Goal: Task Accomplishment & Management: Use online tool/utility

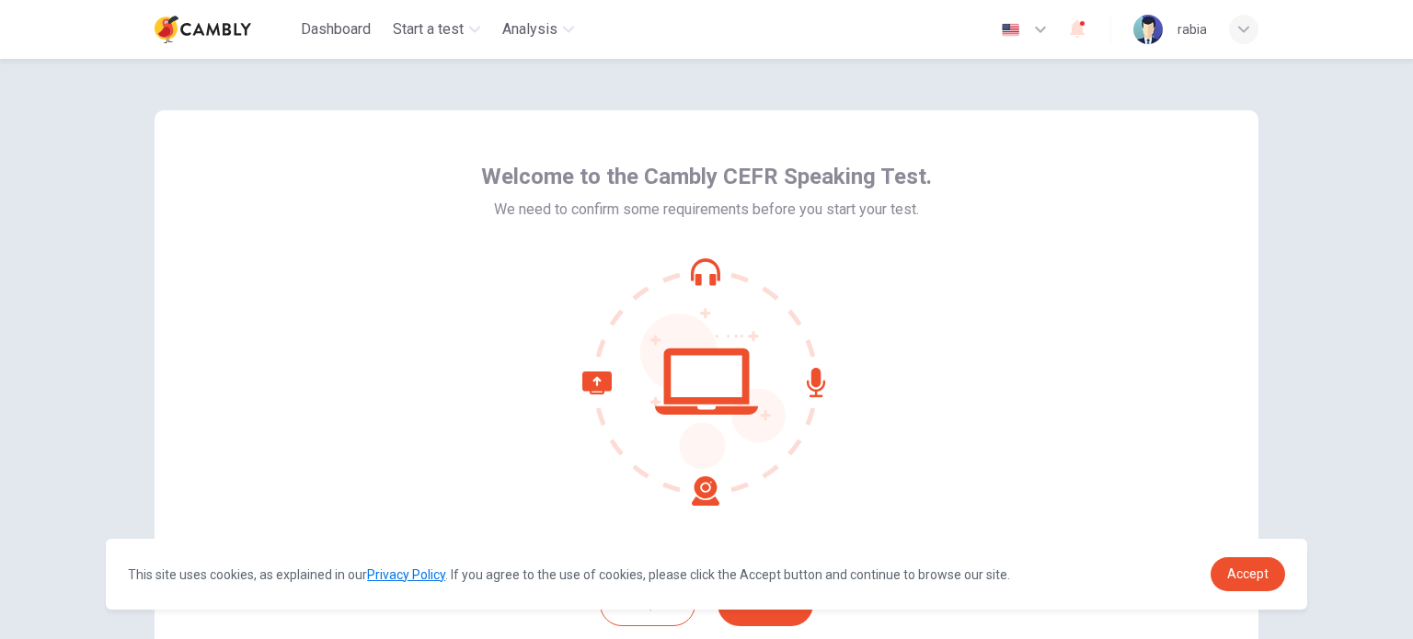
scroll to position [126, 0]
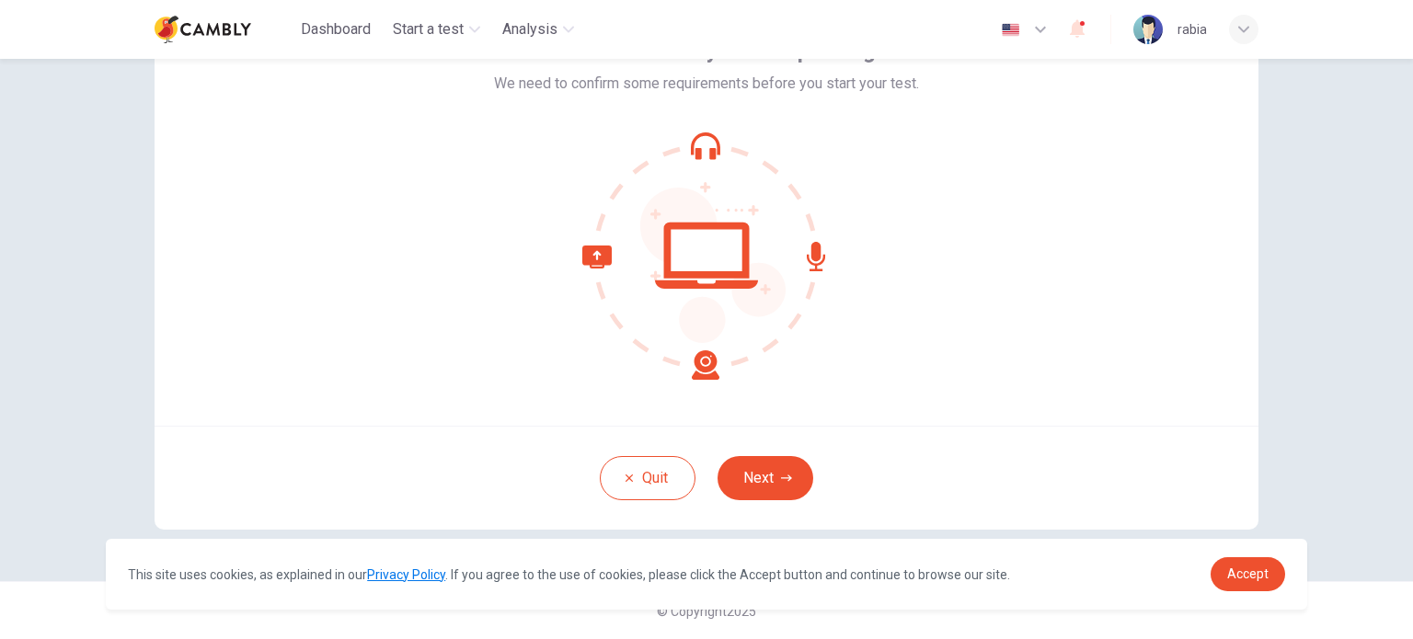
click at [662, 260] on icon at bounding box center [706, 256] width 103 height 66
click at [819, 257] on icon at bounding box center [816, 256] width 18 height 29
click at [670, 139] on icon at bounding box center [706, 256] width 248 height 248
click at [603, 257] on icon at bounding box center [650, 313] width 137 height 134
click at [750, 479] on button "Next" at bounding box center [765, 478] width 96 height 44
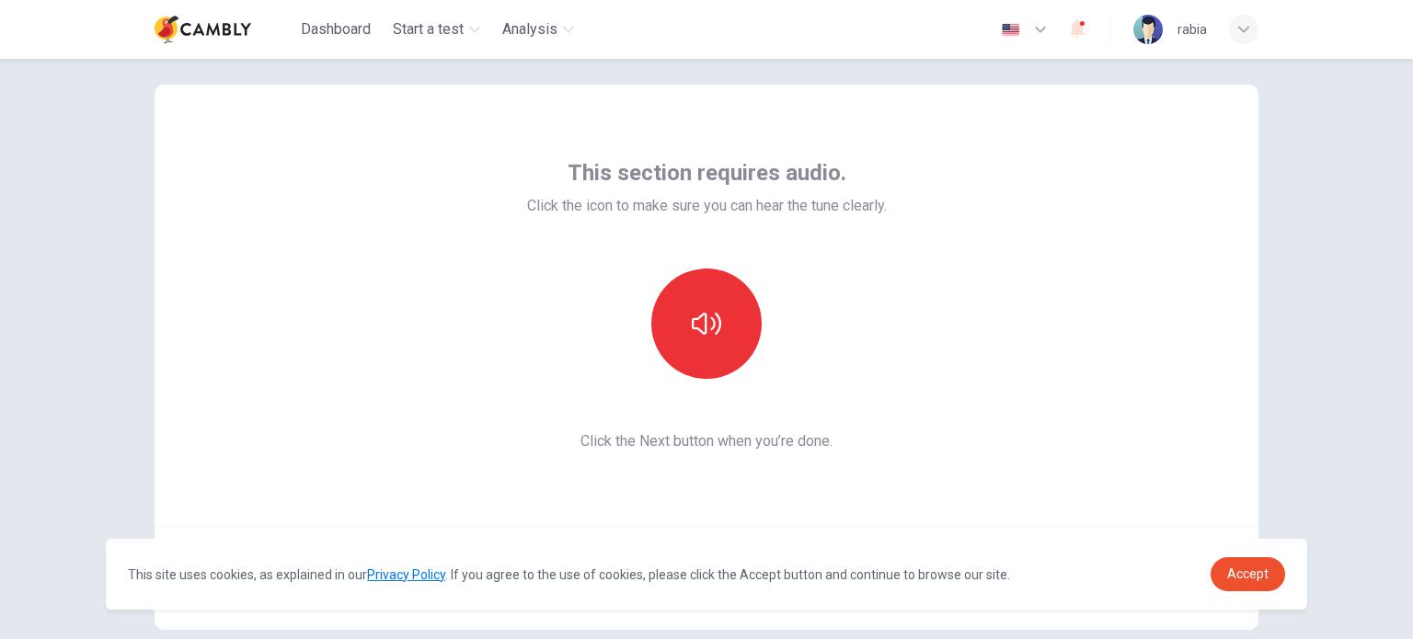
scroll to position [24, 0]
click at [1250, 571] on span "Accept" at bounding box center [1247, 574] width 41 height 15
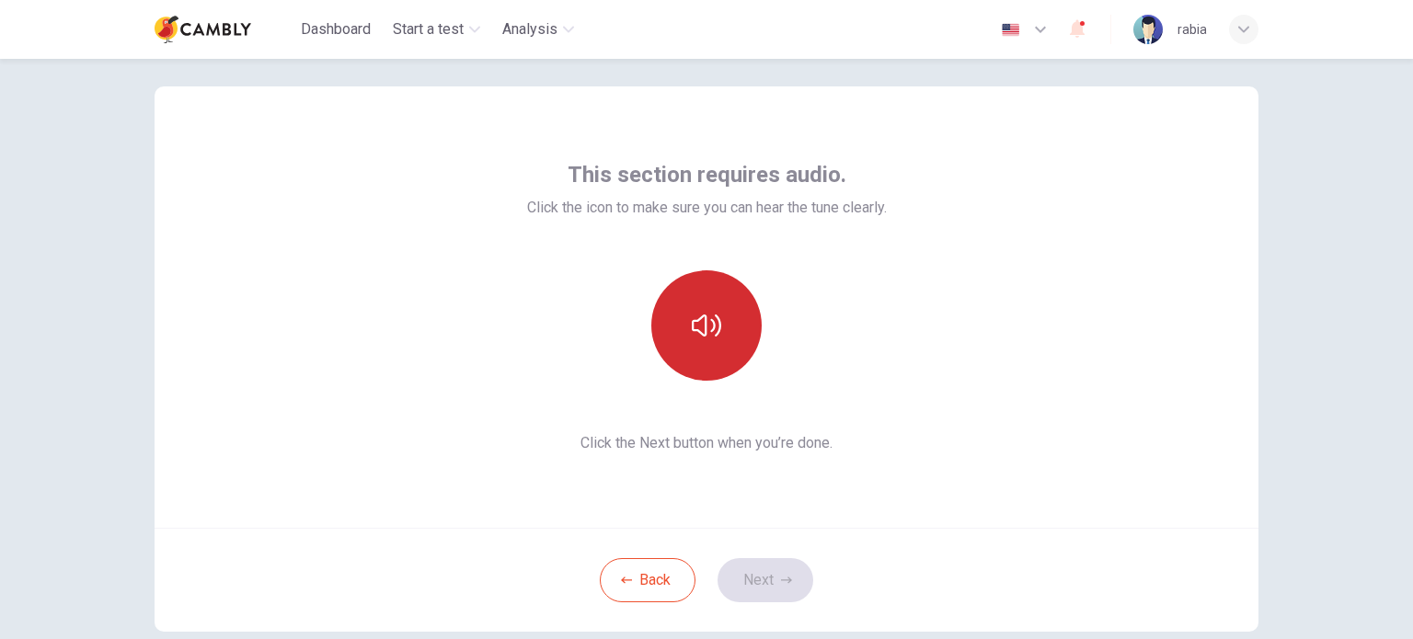
click at [735, 342] on button "button" at bounding box center [706, 325] width 110 height 110
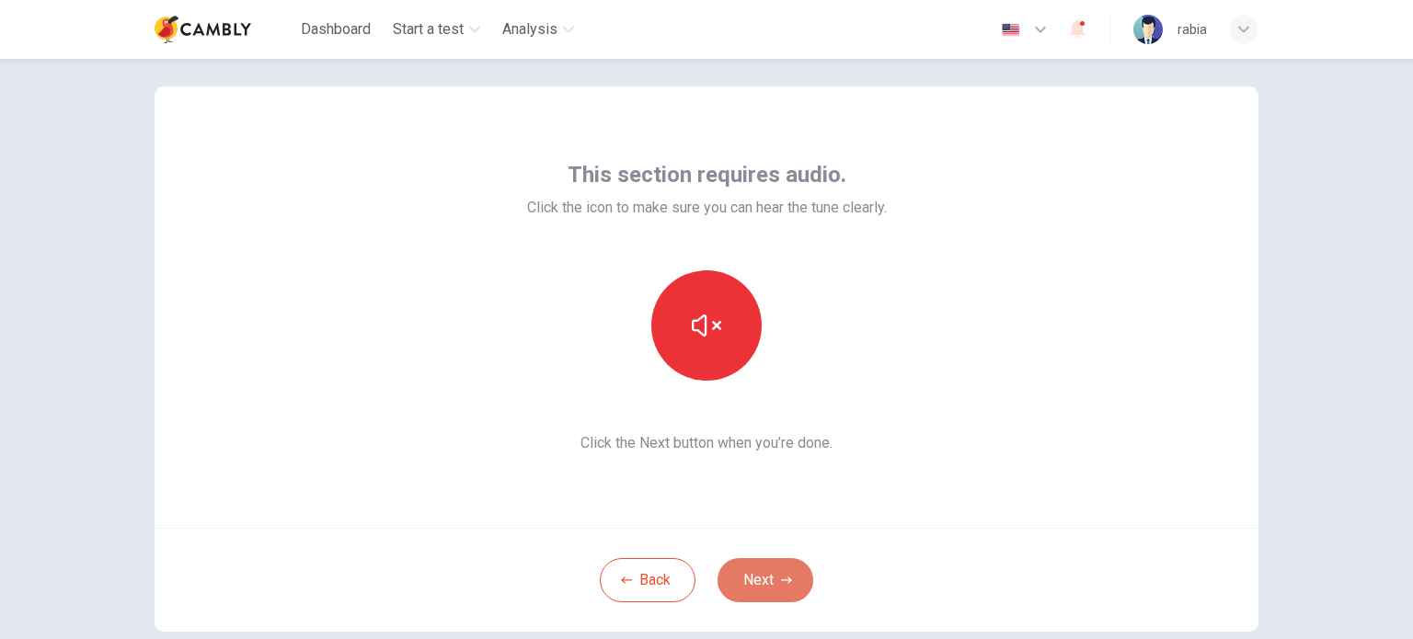
click at [762, 576] on button "Next" at bounding box center [765, 580] width 96 height 44
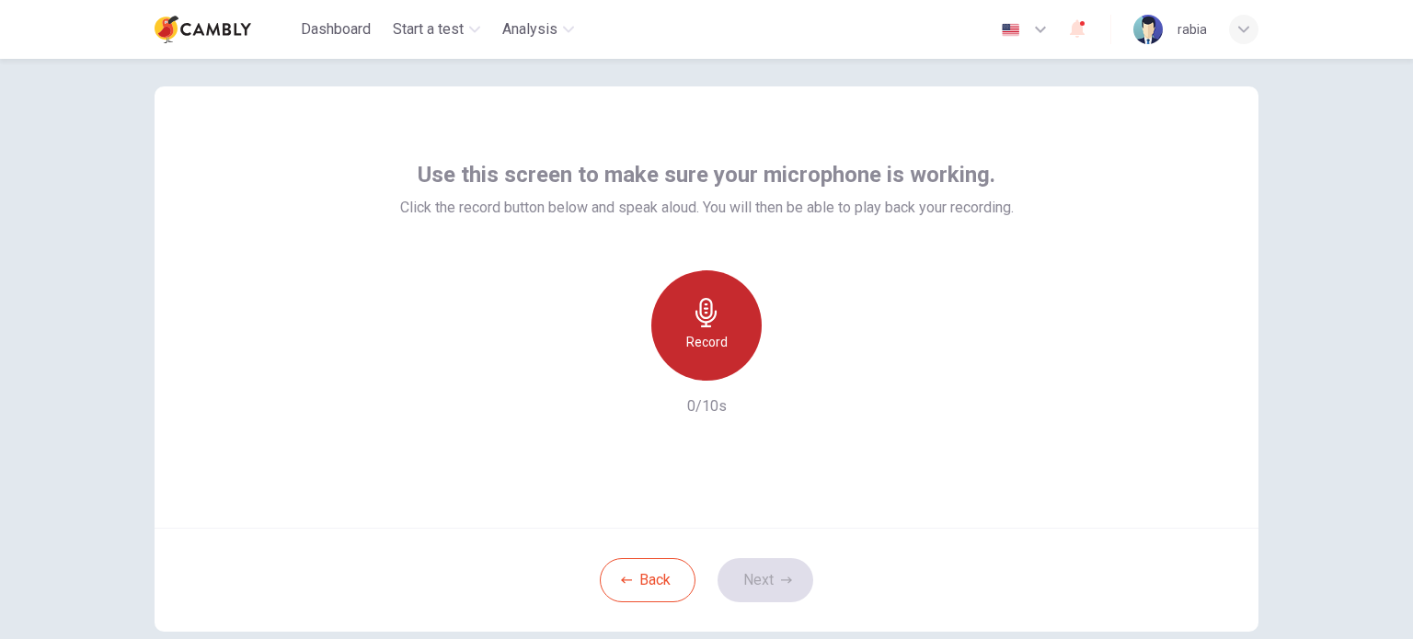
click at [715, 338] on h6 "Record" at bounding box center [706, 342] width 41 height 22
click at [706, 337] on h6 "Stop" at bounding box center [707, 342] width 28 height 22
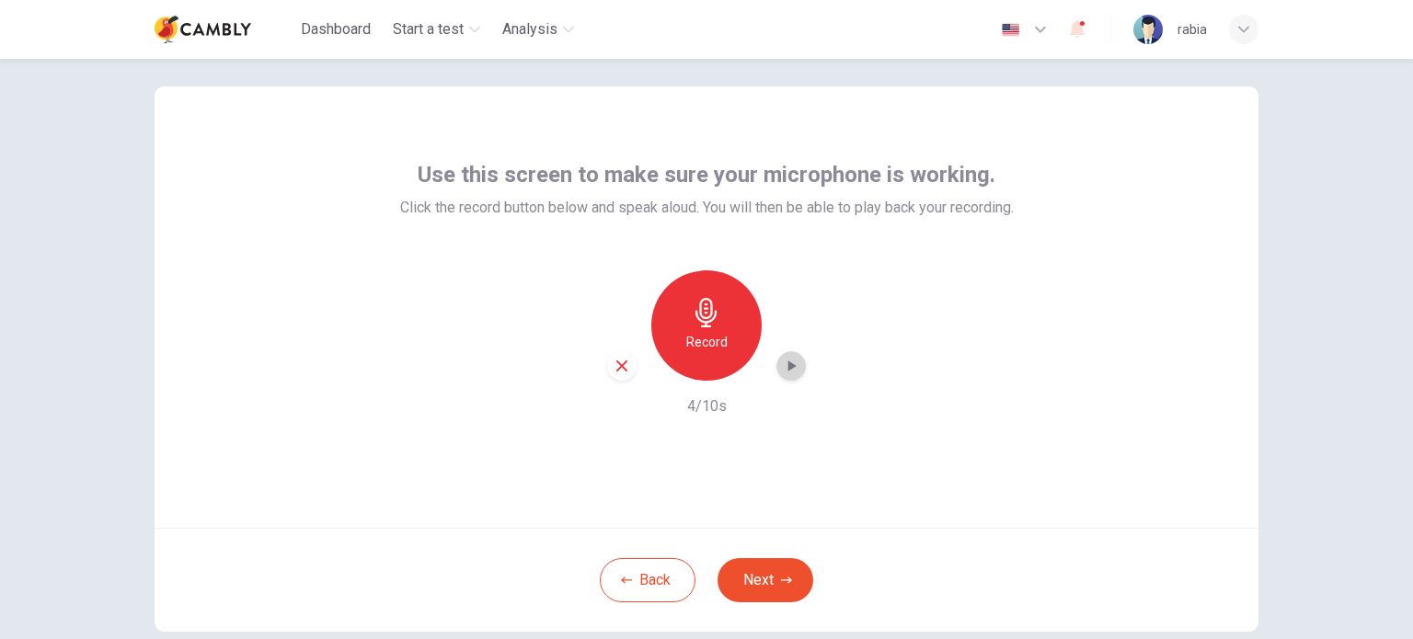
click at [783, 363] on icon "button" at bounding box center [791, 366] width 18 height 18
click at [742, 581] on button "Next" at bounding box center [765, 580] width 96 height 44
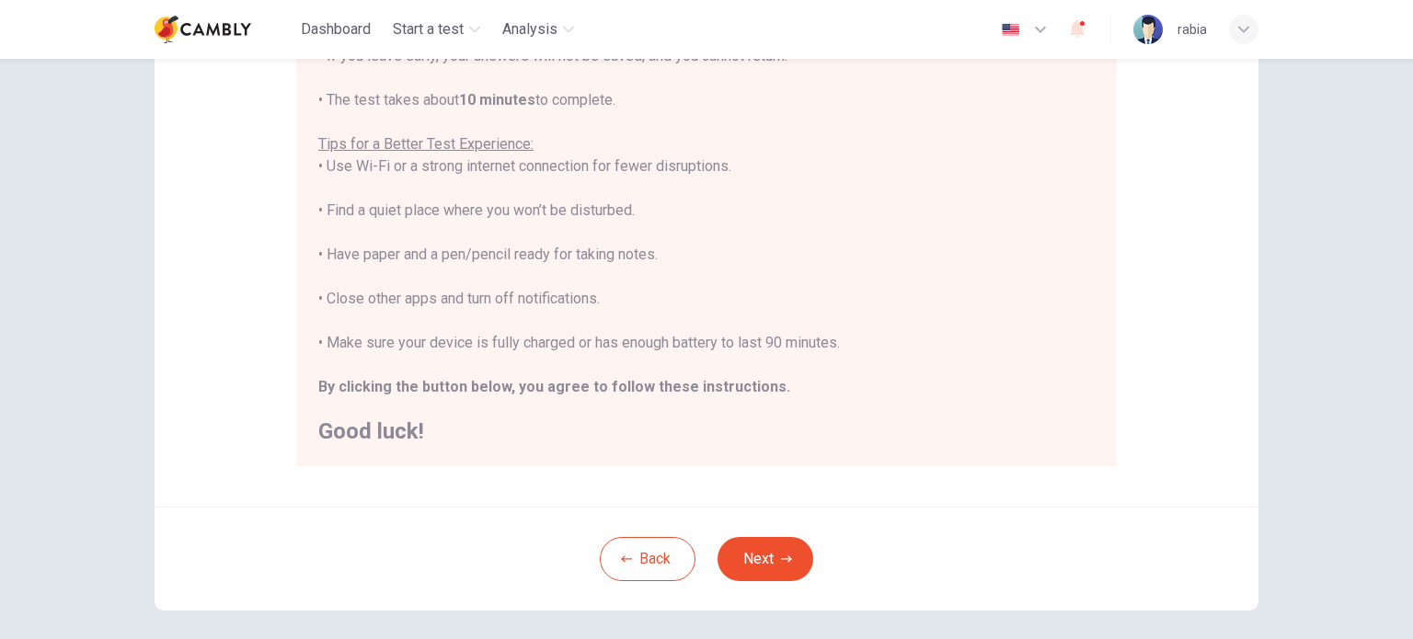
scroll to position [302, 0]
click at [786, 573] on button "Next" at bounding box center [765, 559] width 96 height 44
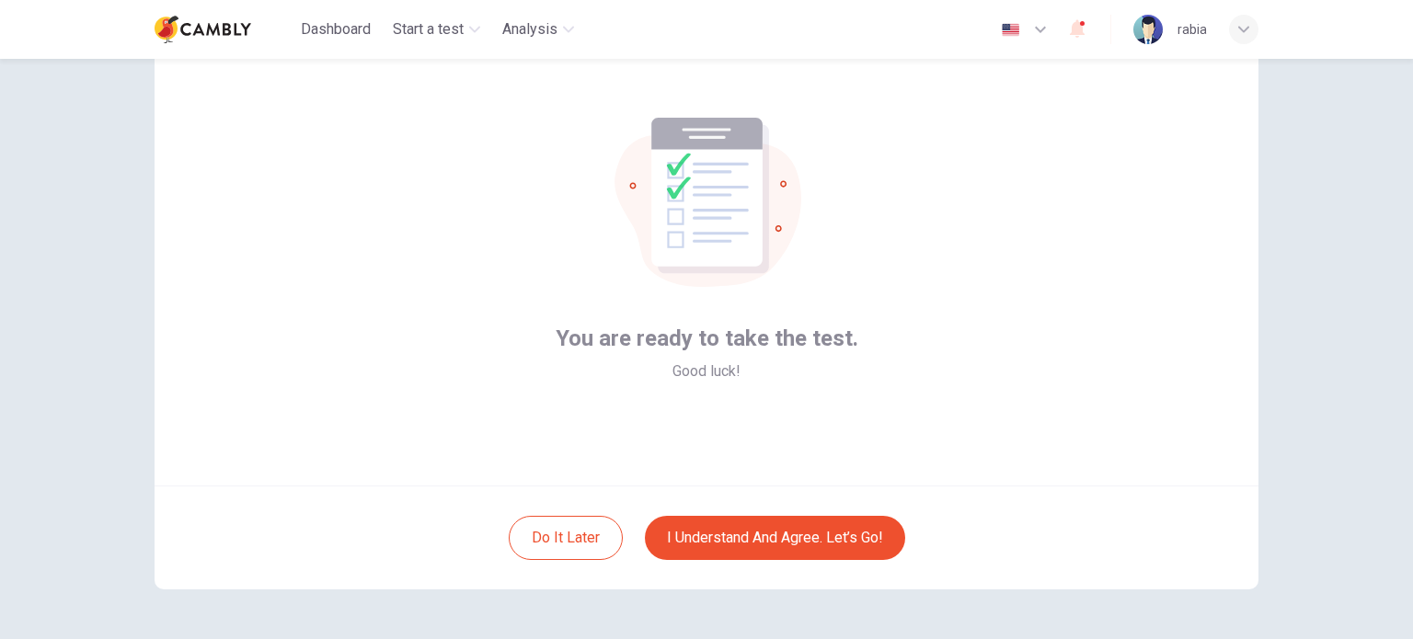
scroll to position [106, 0]
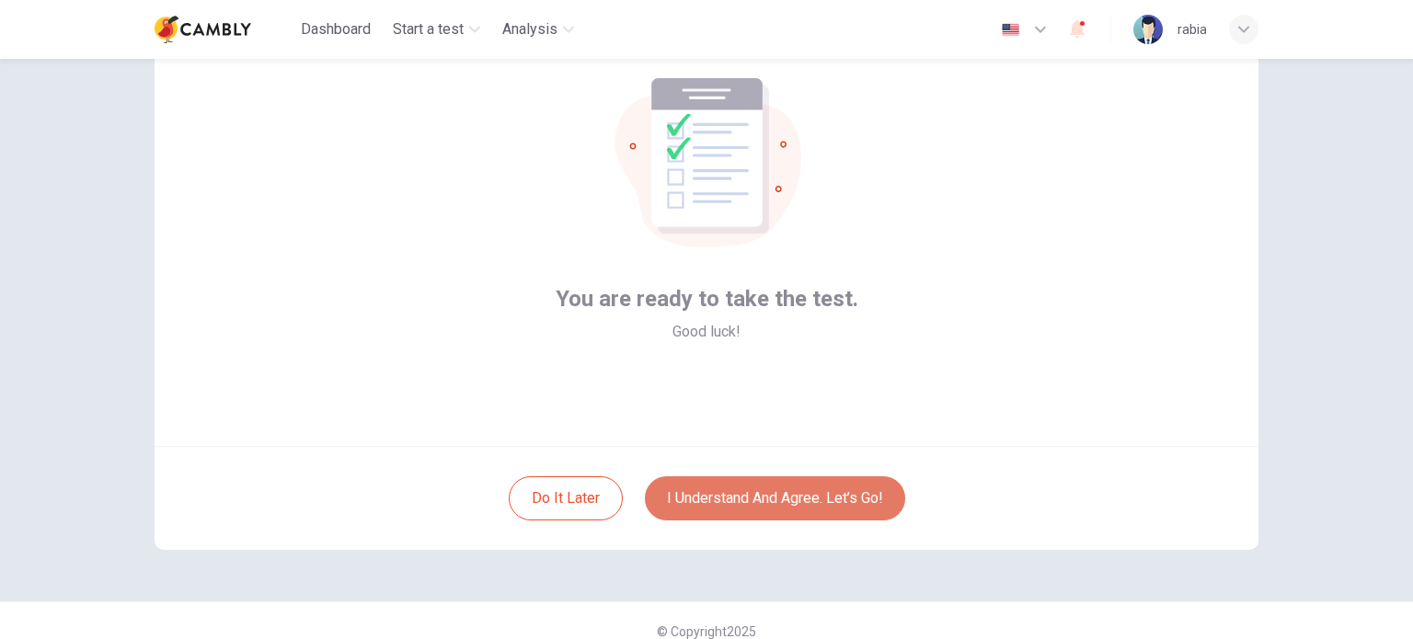
click at [739, 507] on button "I understand and agree. Let’s go!" at bounding box center [775, 498] width 260 height 44
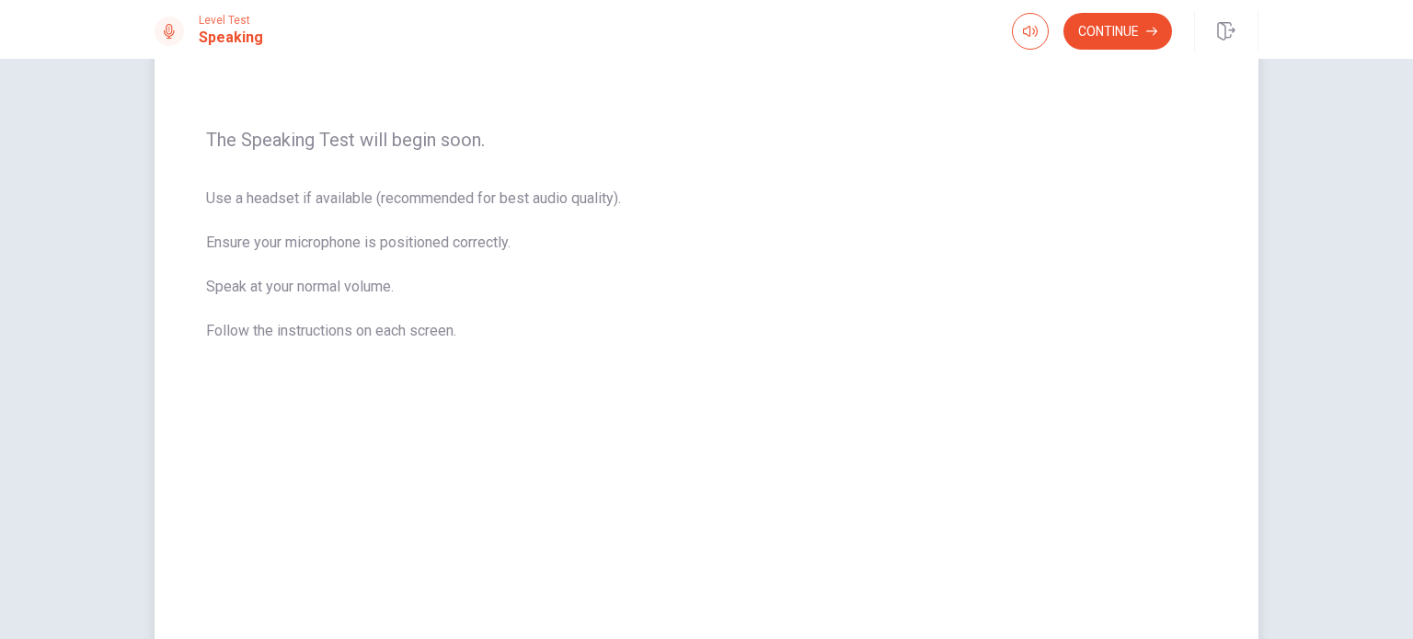
scroll to position [353, 0]
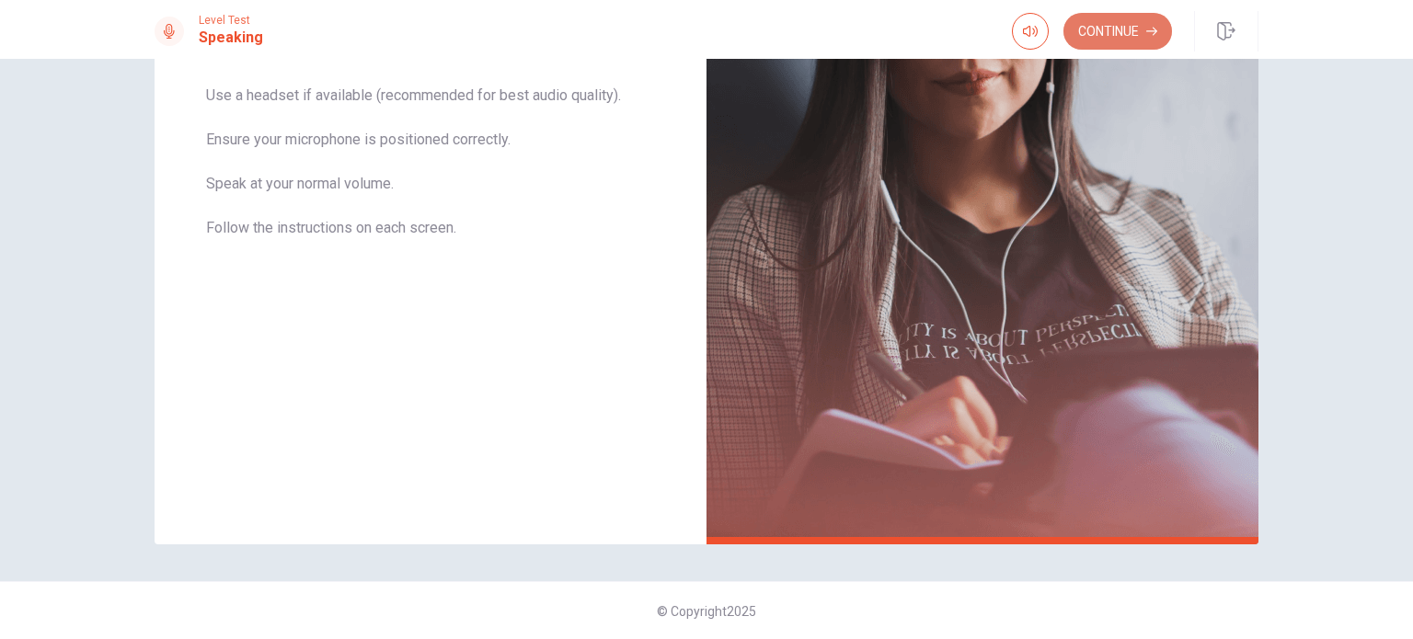
click at [1106, 29] on button "Continue" at bounding box center [1117, 31] width 109 height 37
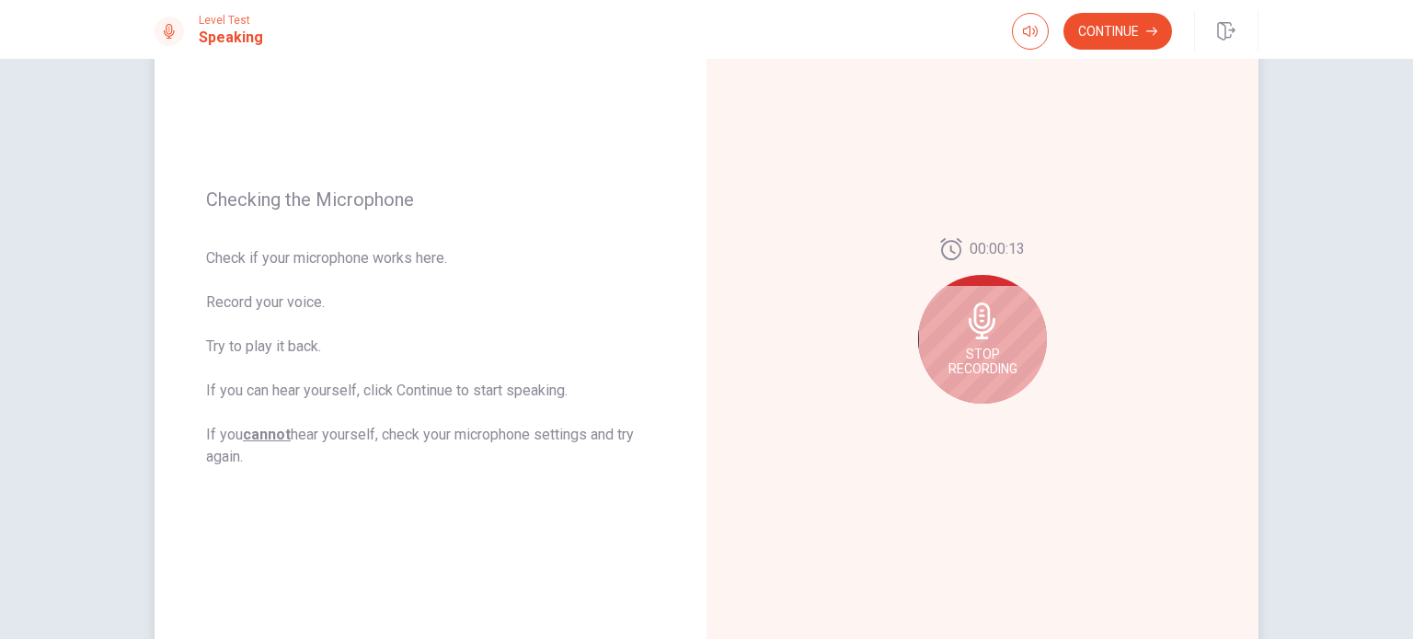
scroll to position [172, 0]
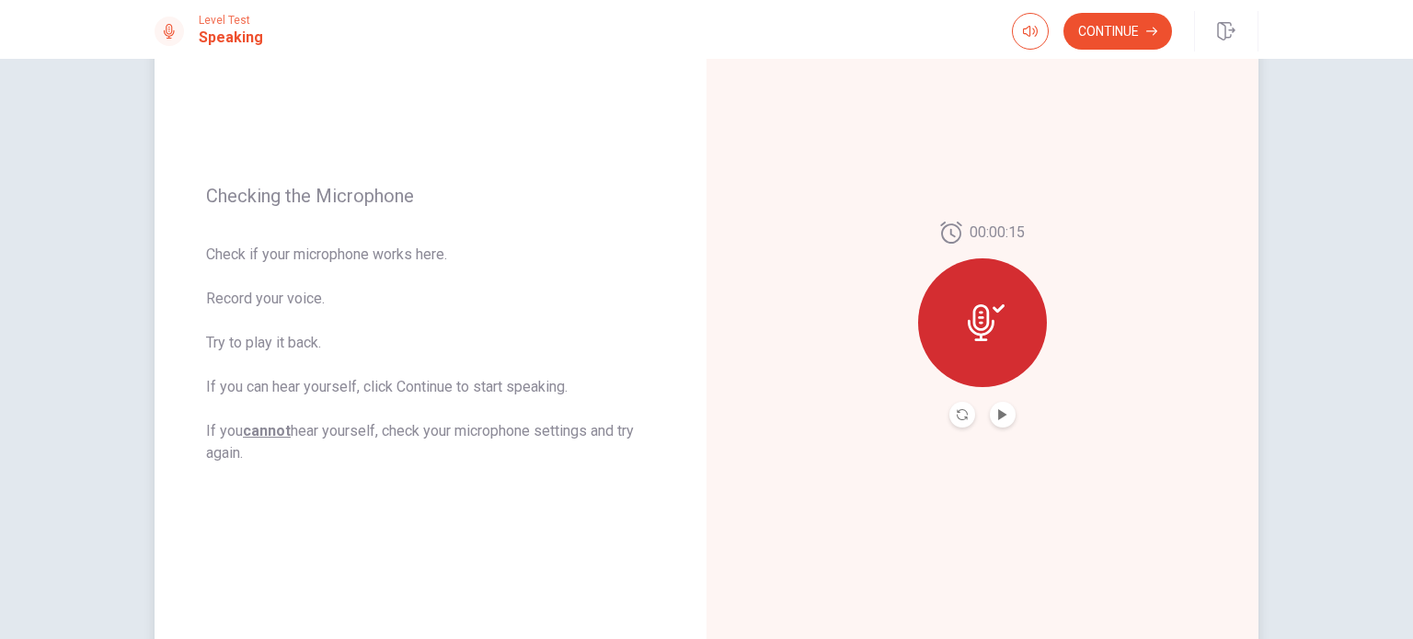
click at [1003, 418] on button "Play Audio" at bounding box center [1003, 415] width 26 height 26
click at [998, 419] on icon "Pause Audio" at bounding box center [1002, 414] width 11 height 11
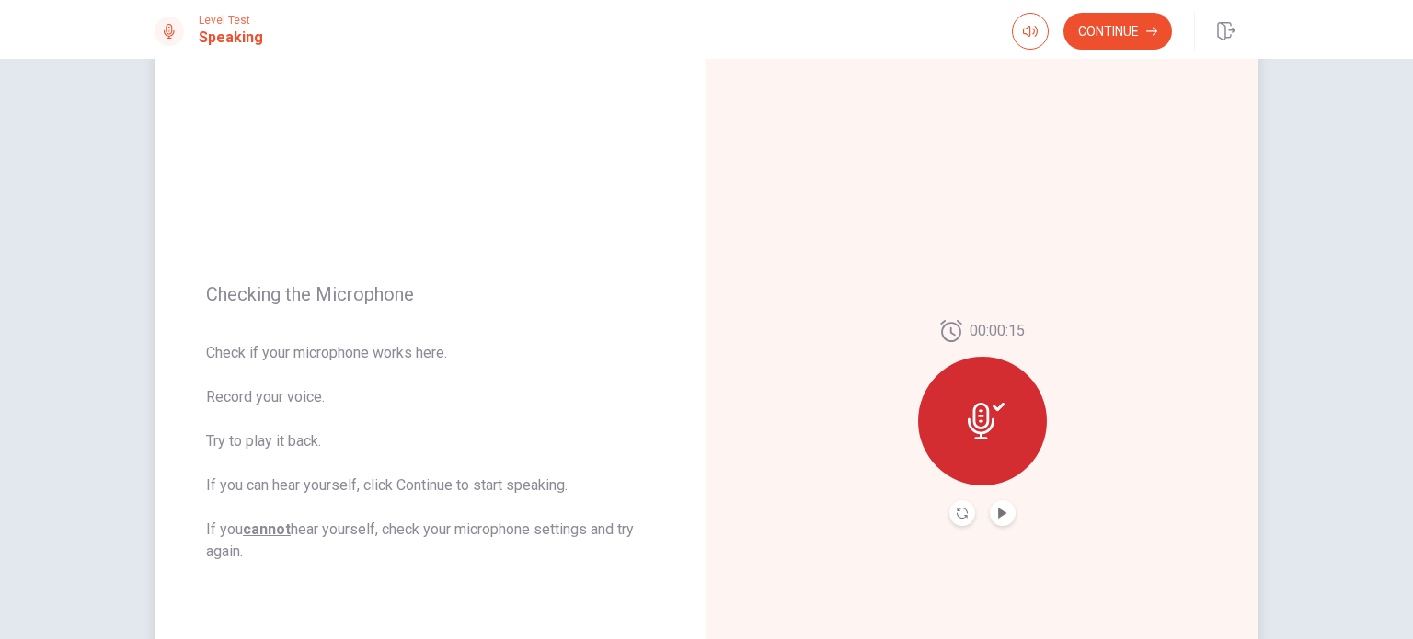
scroll to position [0, 0]
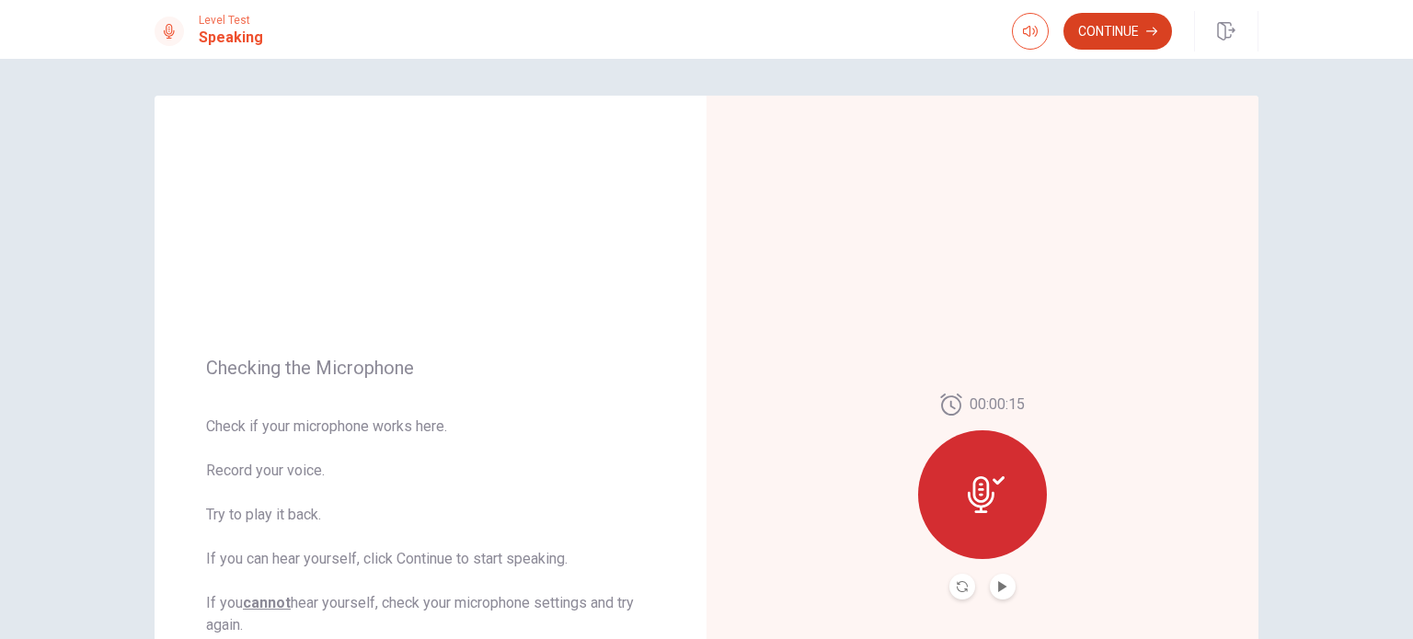
click at [1123, 28] on button "Continue" at bounding box center [1117, 31] width 109 height 37
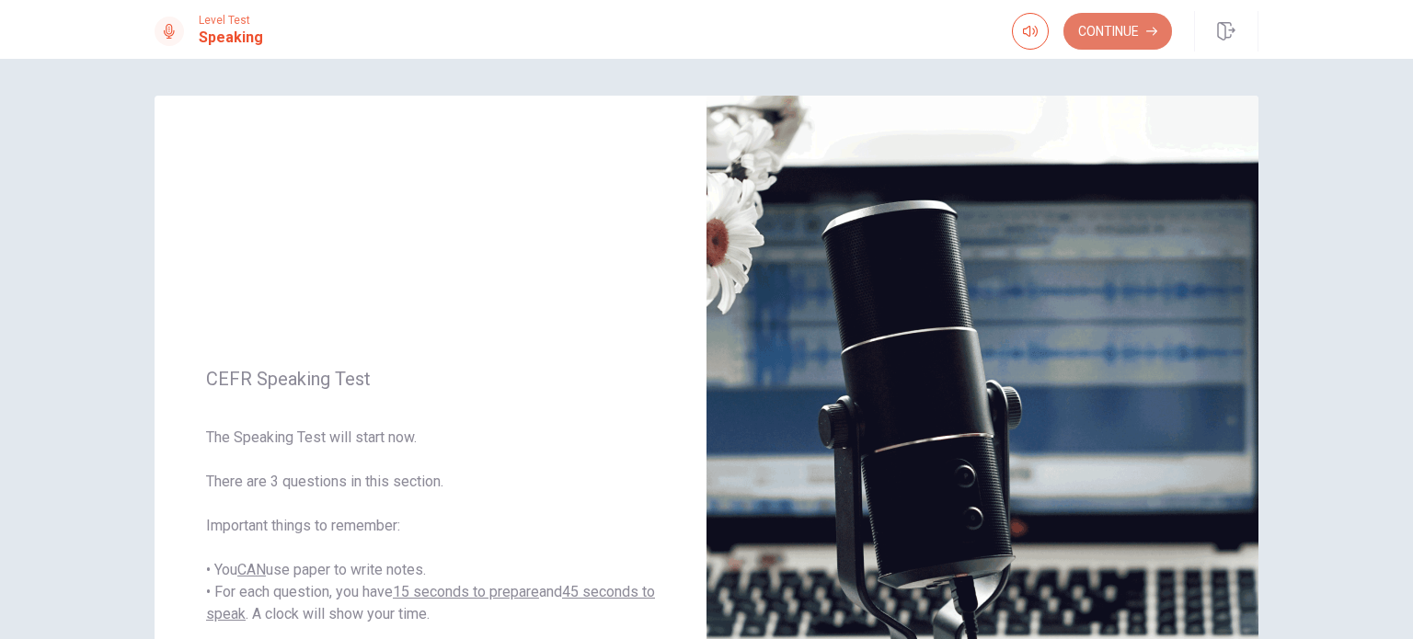
click at [1137, 27] on button "Continue" at bounding box center [1117, 31] width 109 height 37
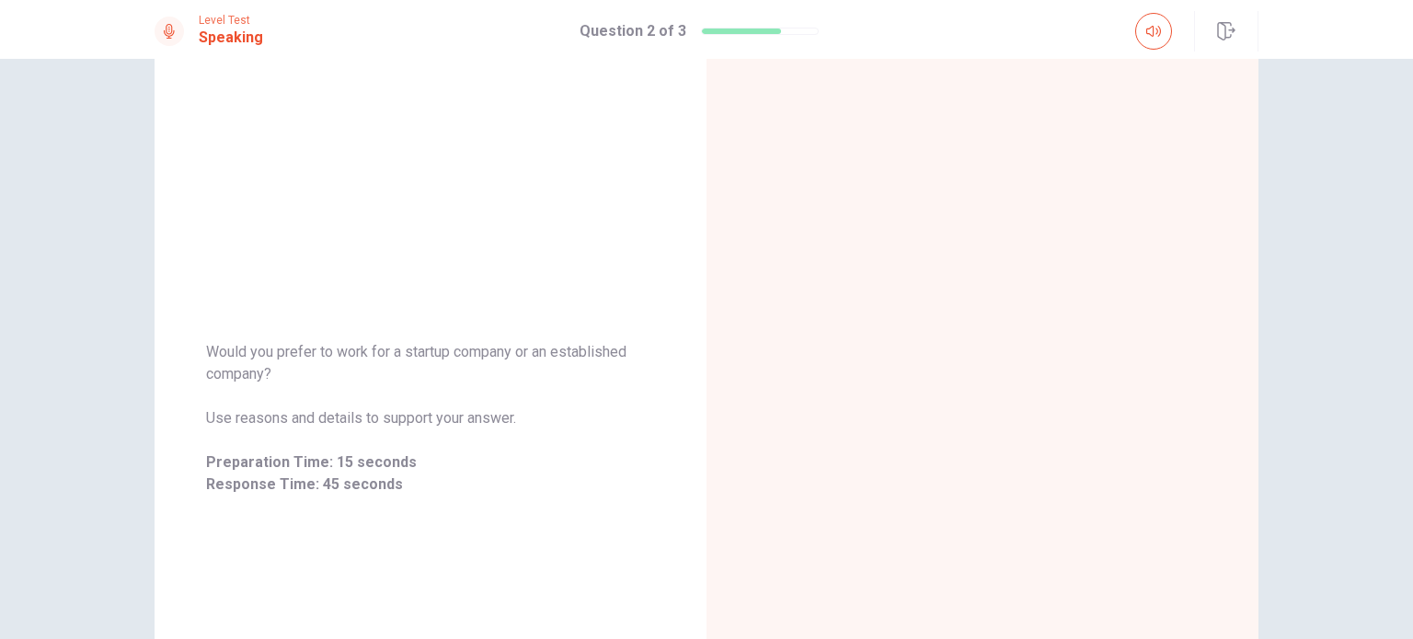
scroll to position [77, 0]
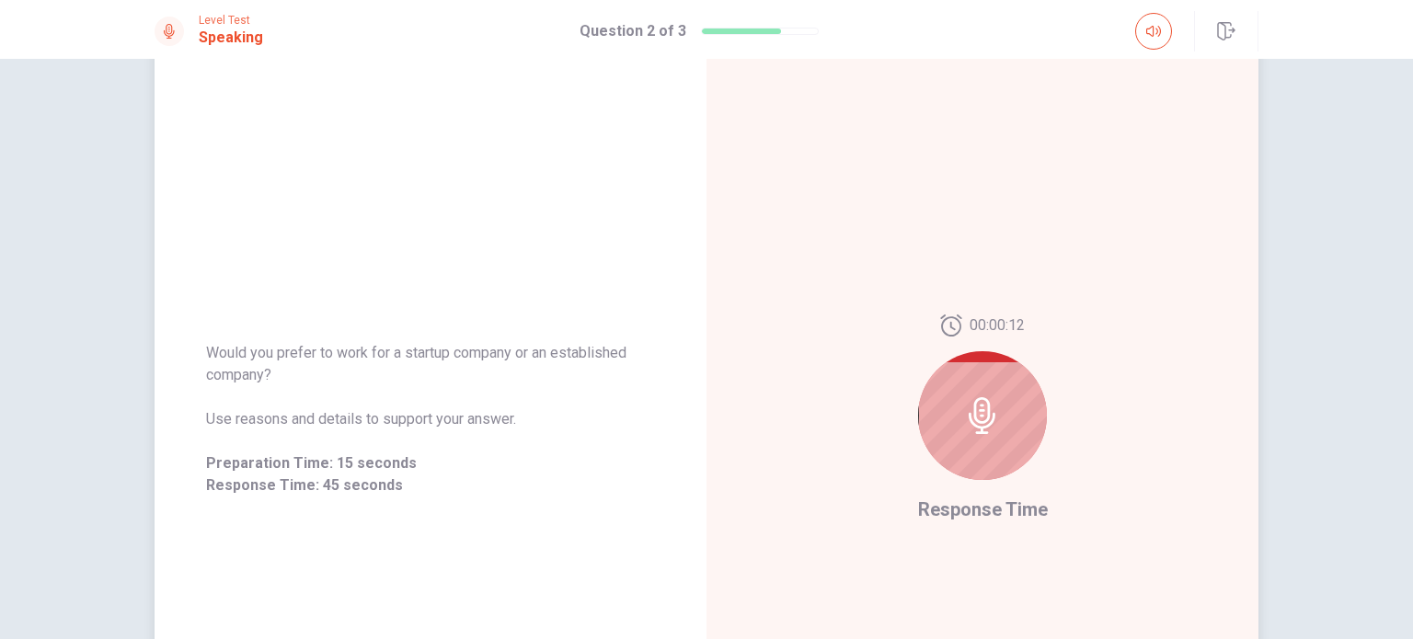
click at [1006, 418] on div at bounding box center [982, 415] width 129 height 129
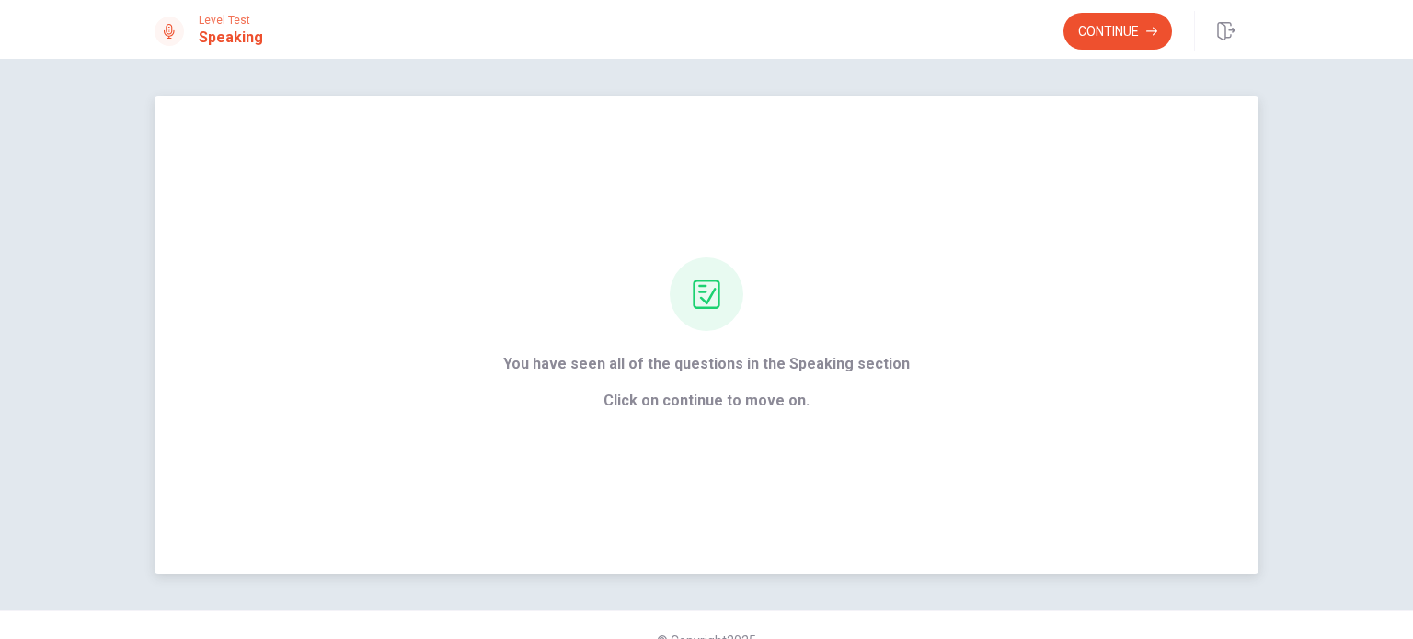
scroll to position [29, 0]
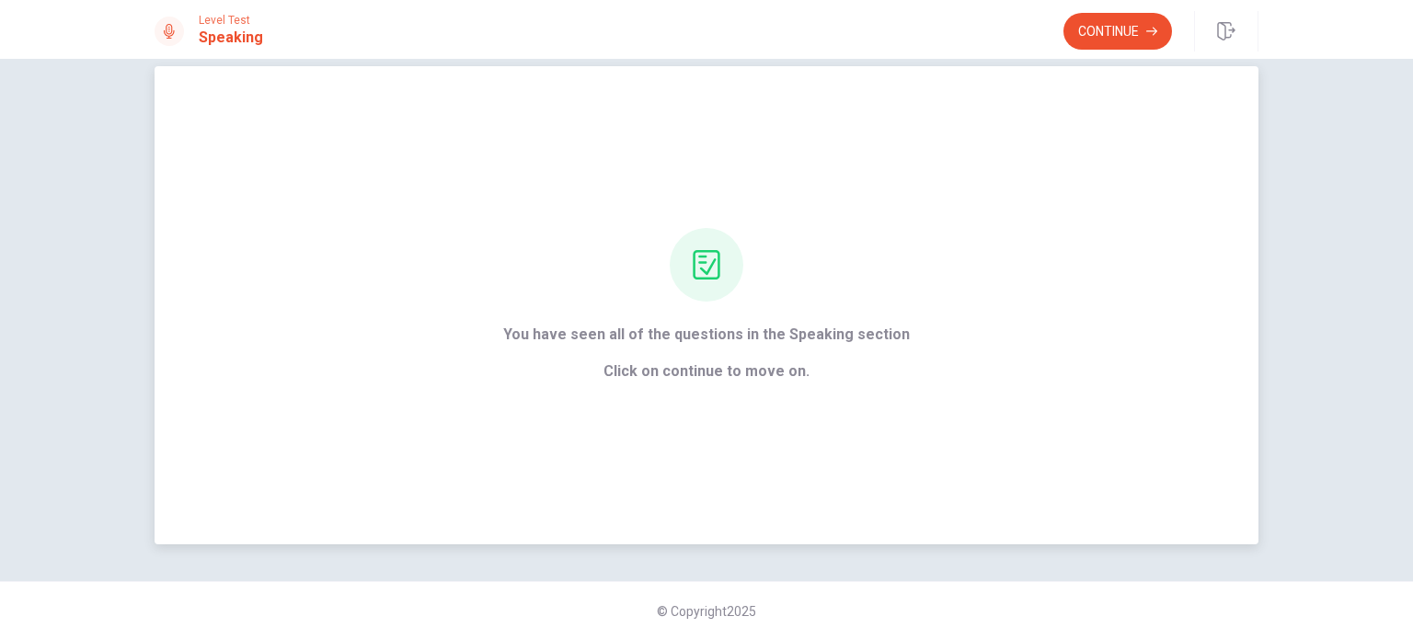
click at [688, 385] on div "You have seen all of the questions in the Speaking section Click on continue to…" at bounding box center [707, 305] width 1104 height 478
click at [681, 268] on div at bounding box center [707, 265] width 74 height 74
click at [797, 354] on div "You have seen all of the questions in the Speaking section Click on continue to…" at bounding box center [706, 353] width 407 height 59
click at [1109, 39] on button "Continue" at bounding box center [1117, 31] width 109 height 37
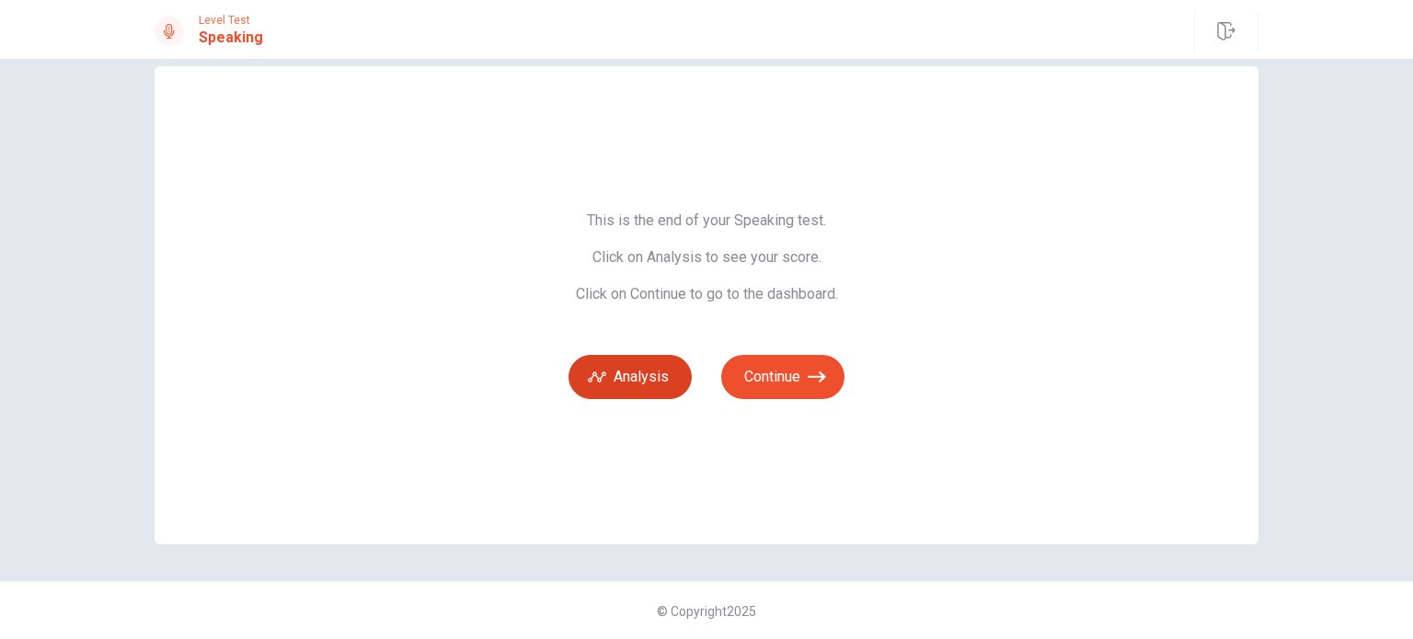
click at [594, 376] on icon "button" at bounding box center [597, 377] width 18 height 18
